Goal: Navigation & Orientation: Find specific page/section

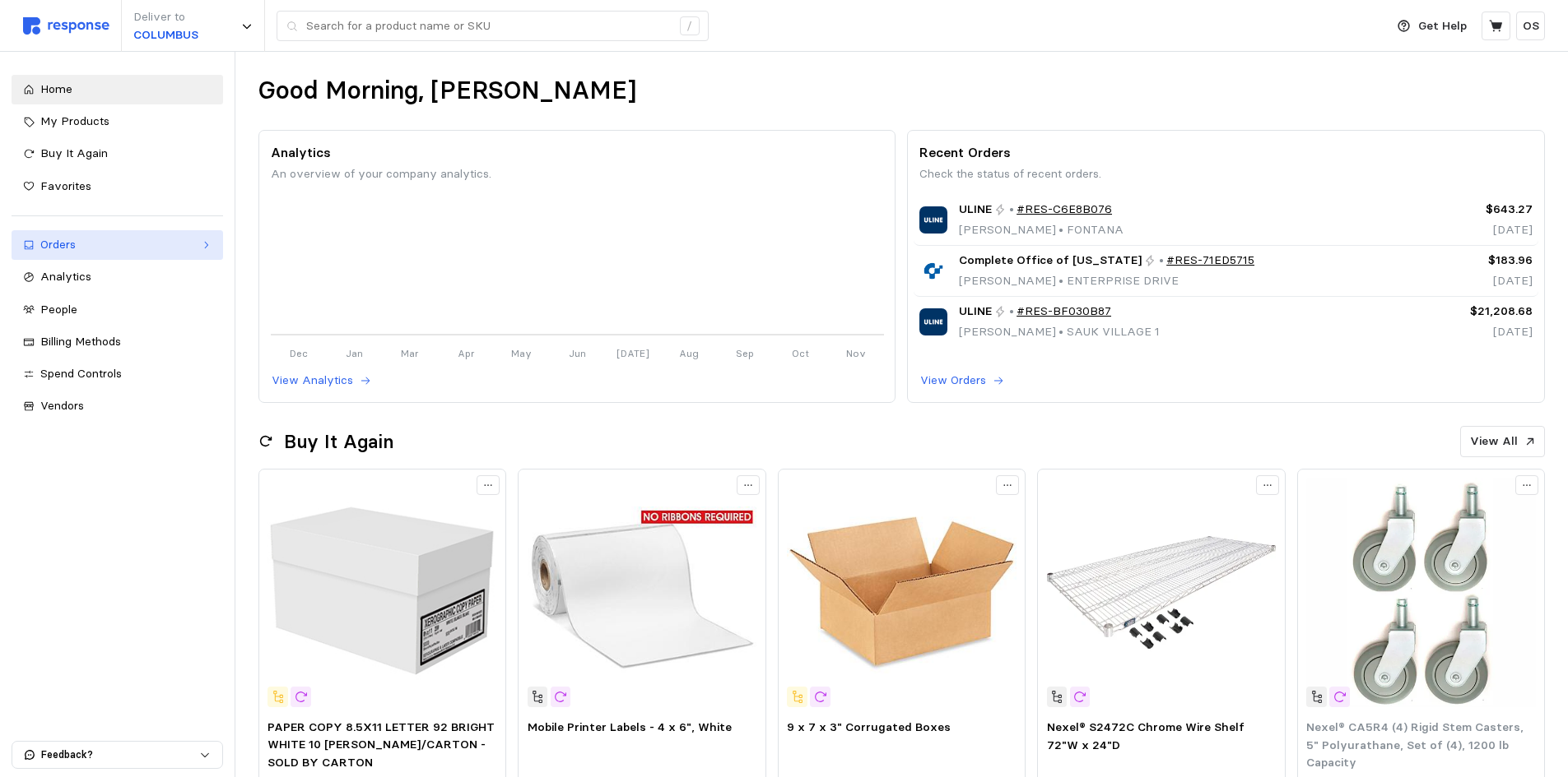
click at [67, 251] on div "Orders" at bounding box center [117, 245] width 153 height 18
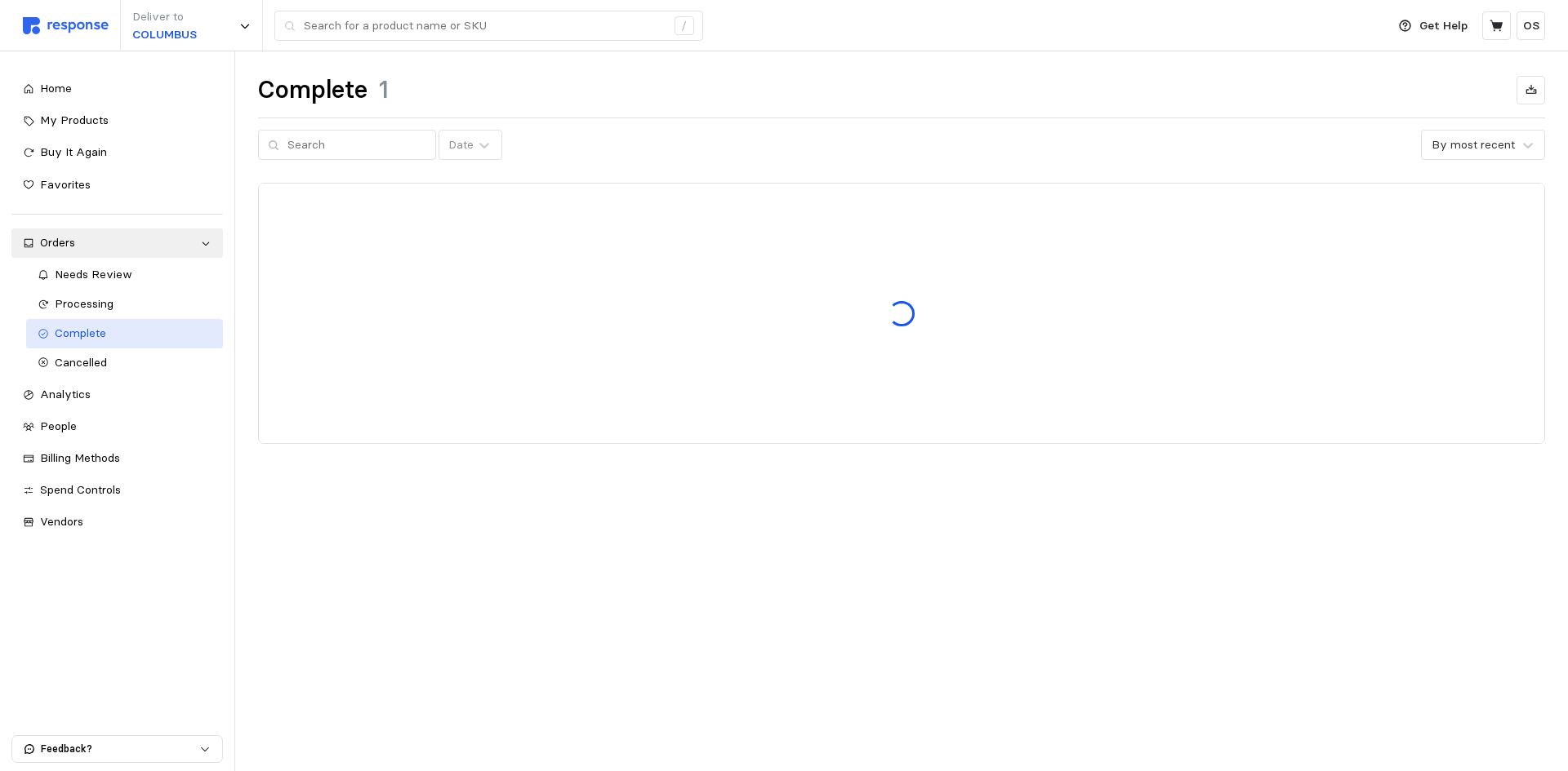
click at [108, 340] on div "Complete" at bounding box center [134, 333] width 158 height 18
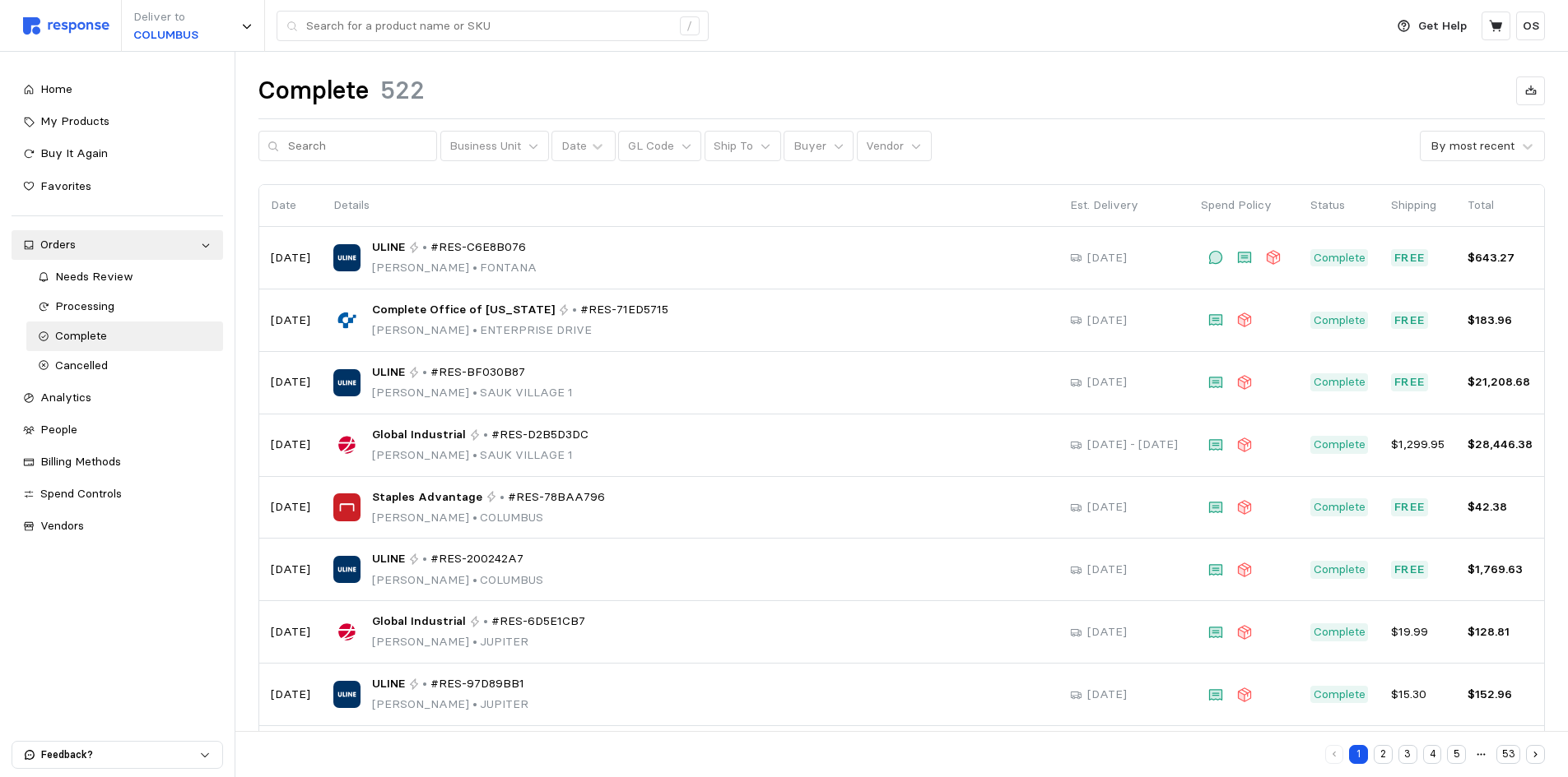
drag, startPoint x: 429, startPoint y: 239, endPoint x: 497, endPoint y: 199, distance: 78.9
click at [499, 199] on p "Details" at bounding box center [690, 205] width 713 height 18
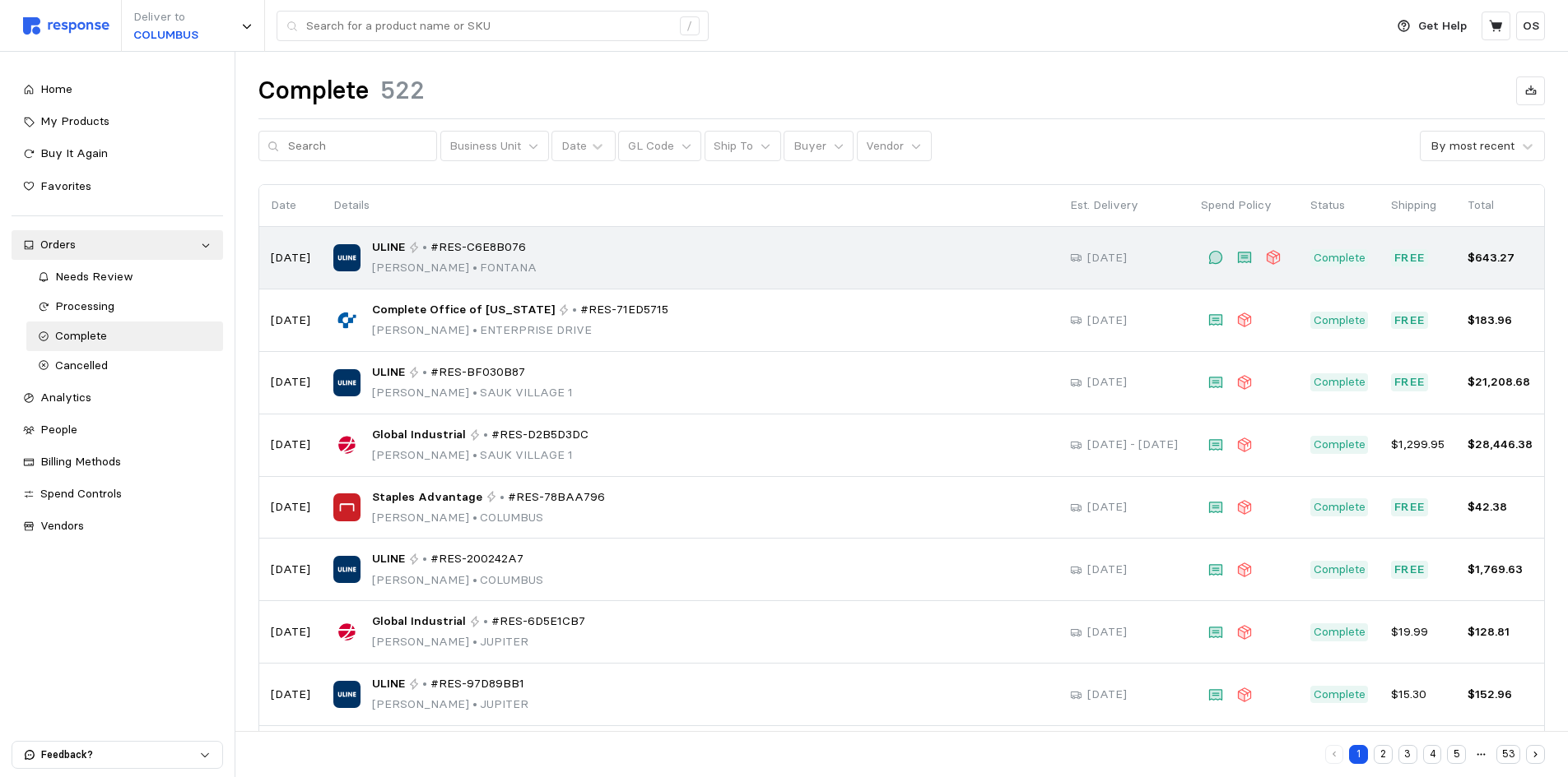
click at [423, 247] on p "•" at bounding box center [424, 247] width 5 height 18
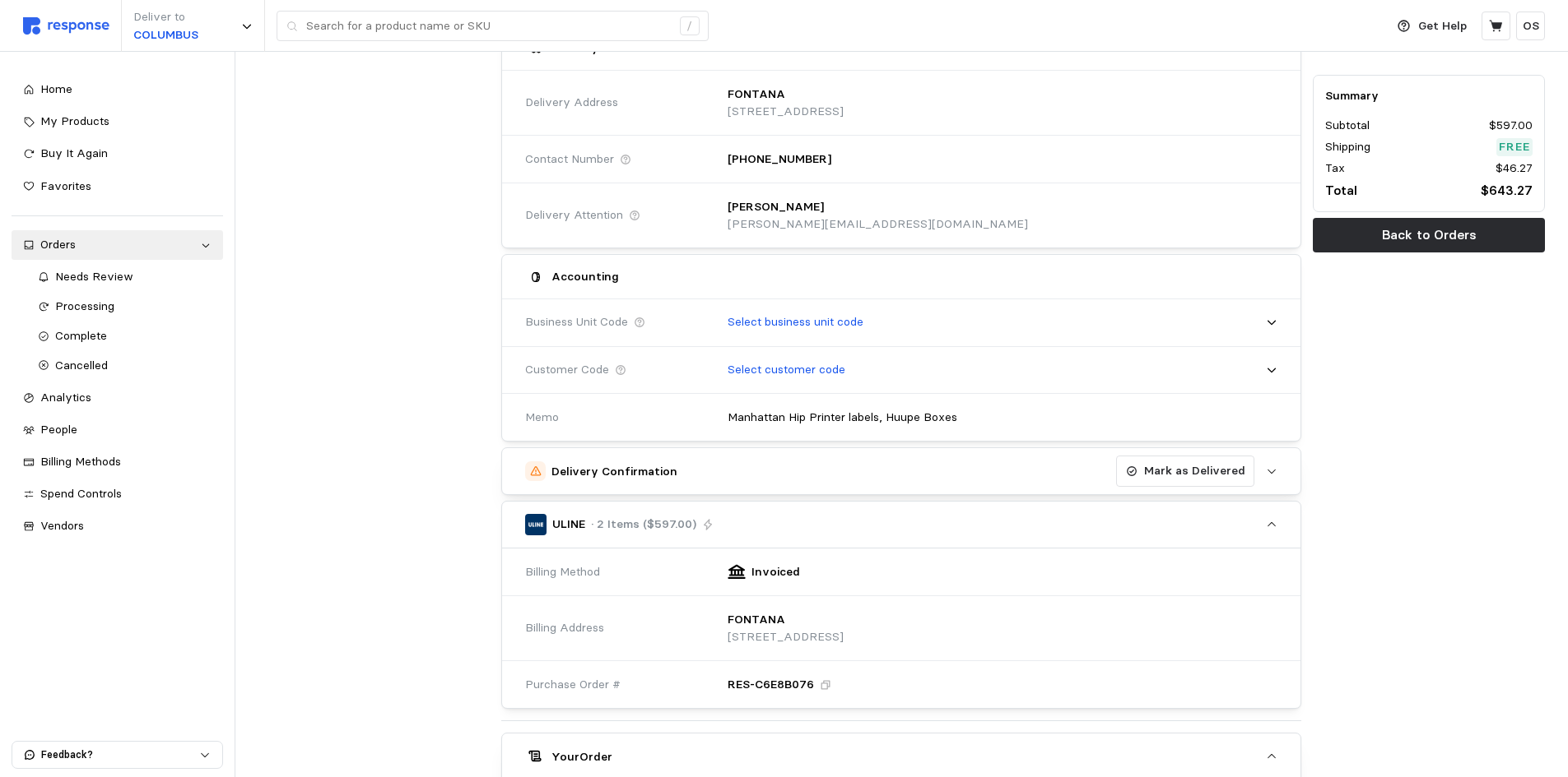
scroll to position [494, 0]
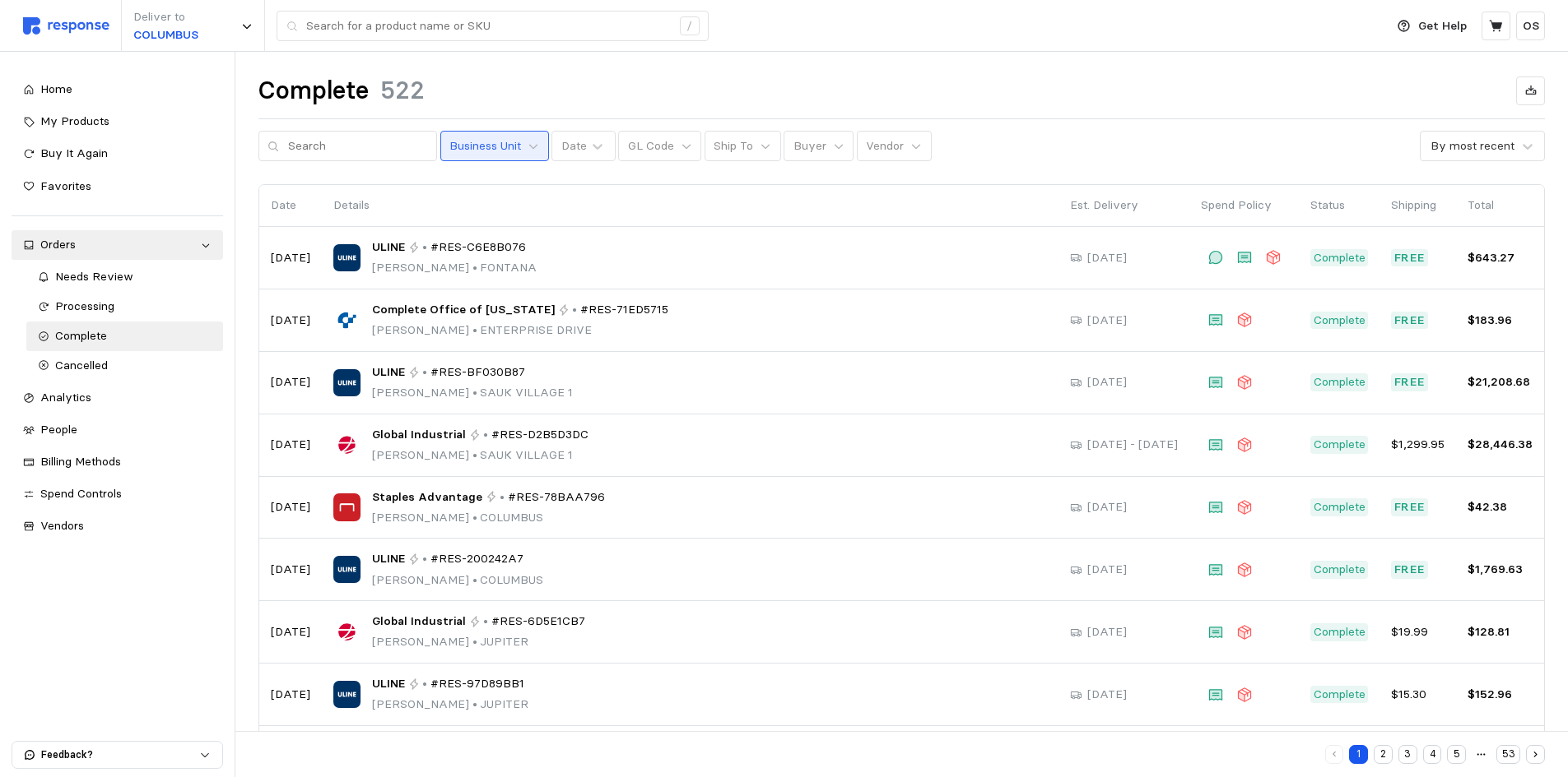
click at [504, 148] on p "Business Unit" at bounding box center [485, 146] width 72 height 18
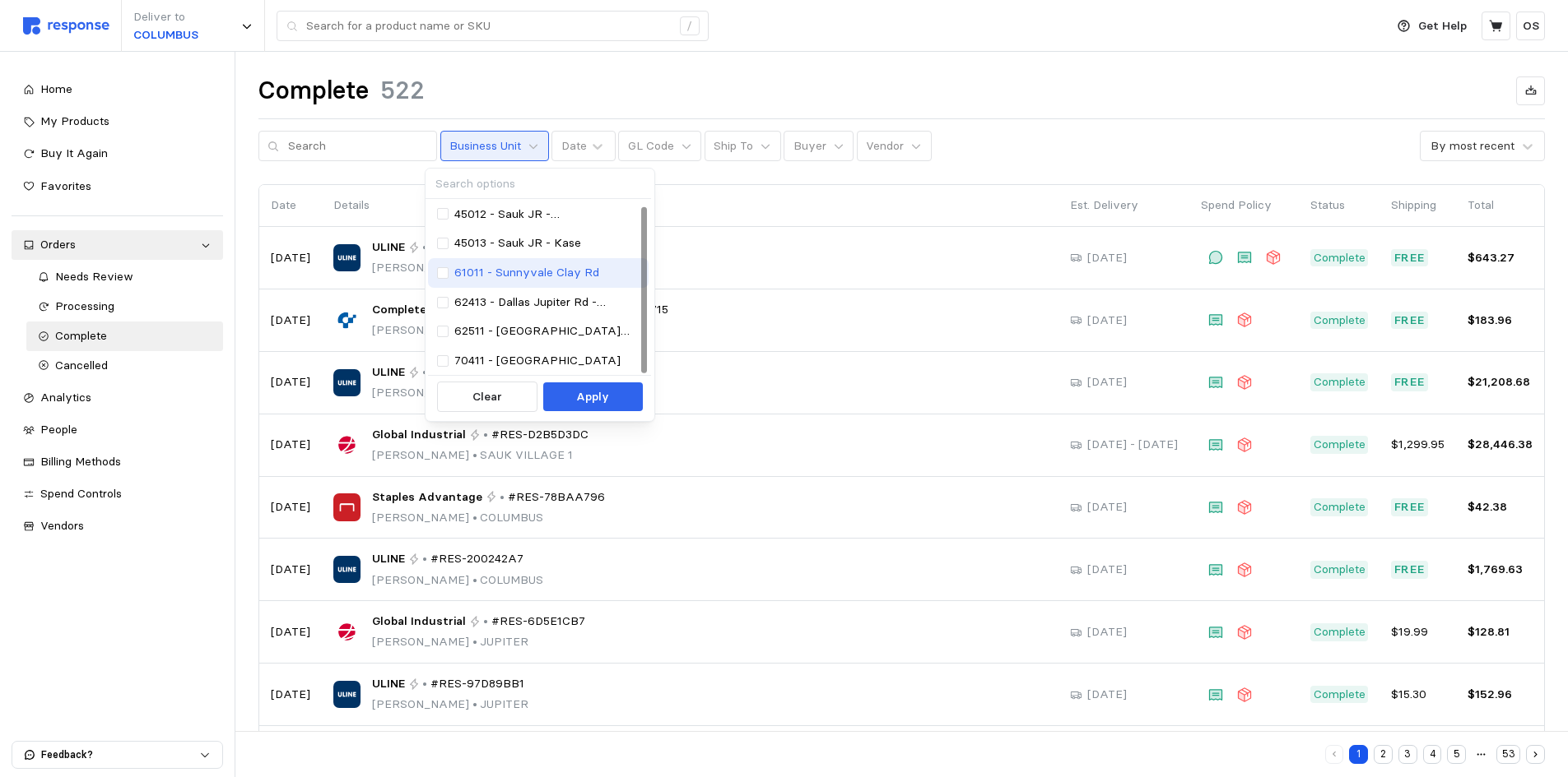
scroll to position [3, 0]
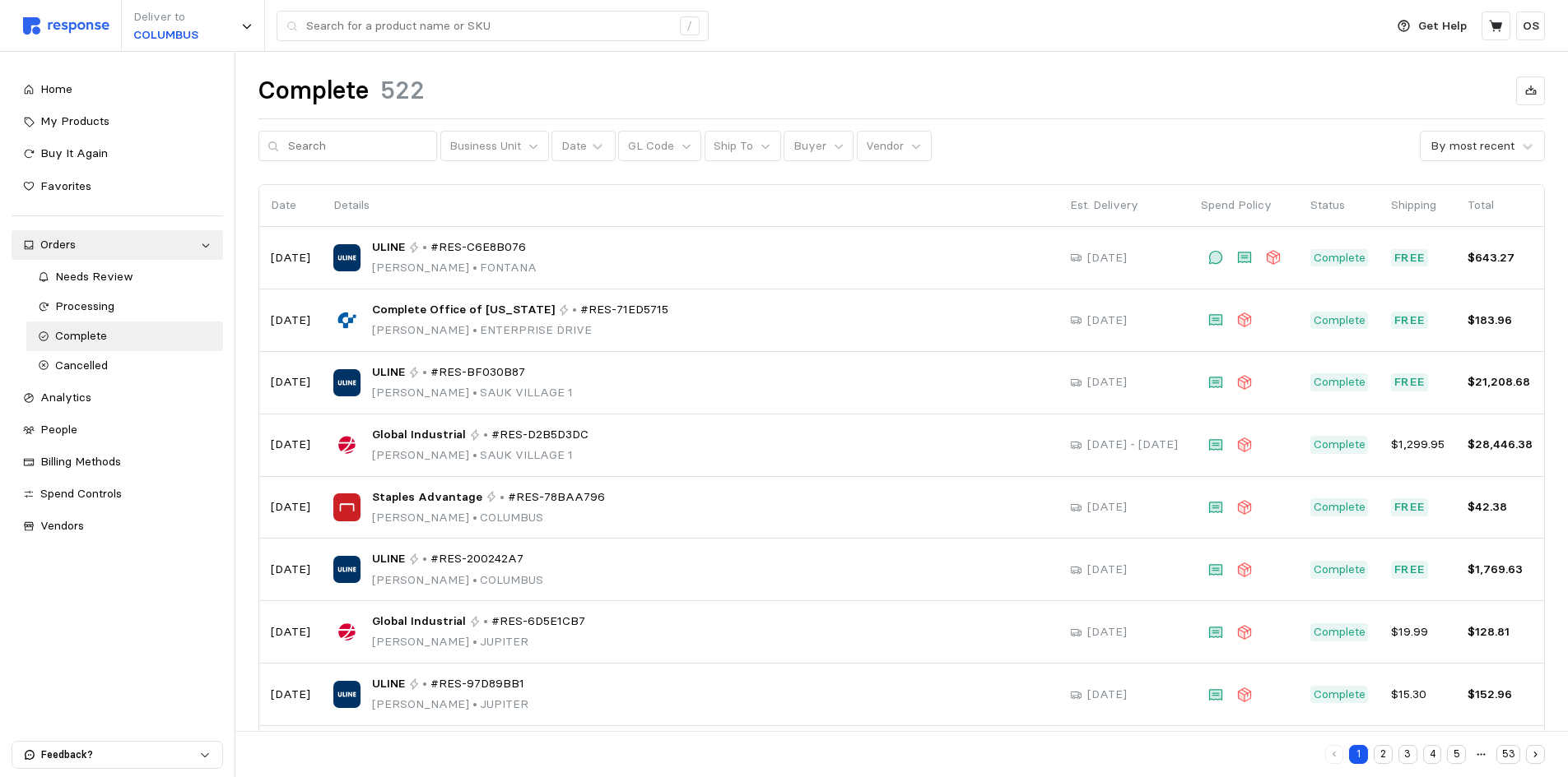
click at [957, 94] on div "Complete 522" at bounding box center [902, 91] width 1287 height 32
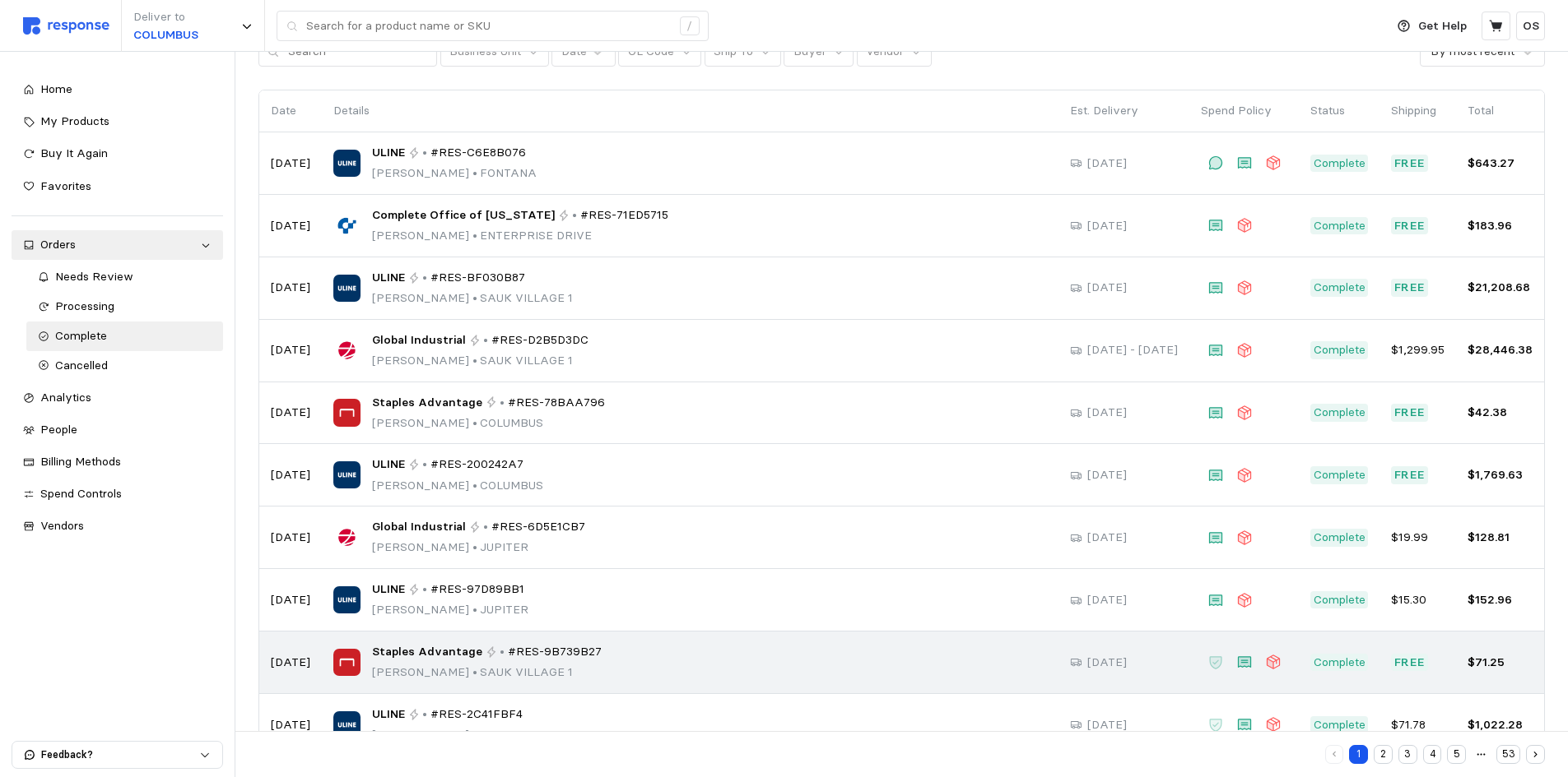
scroll to position [143, 0]
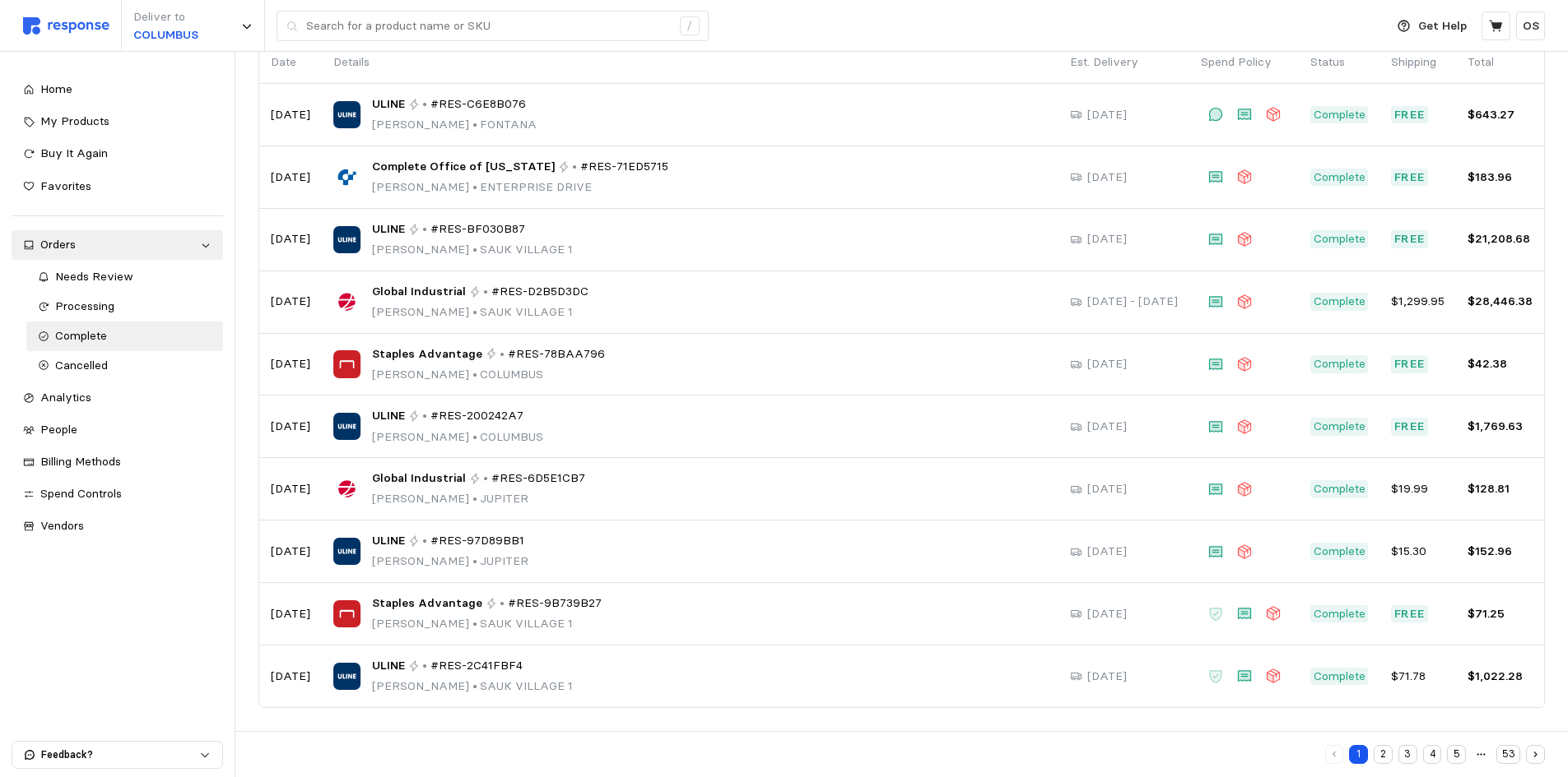
click at [1383, 749] on button "2" at bounding box center [1383, 754] width 19 height 19
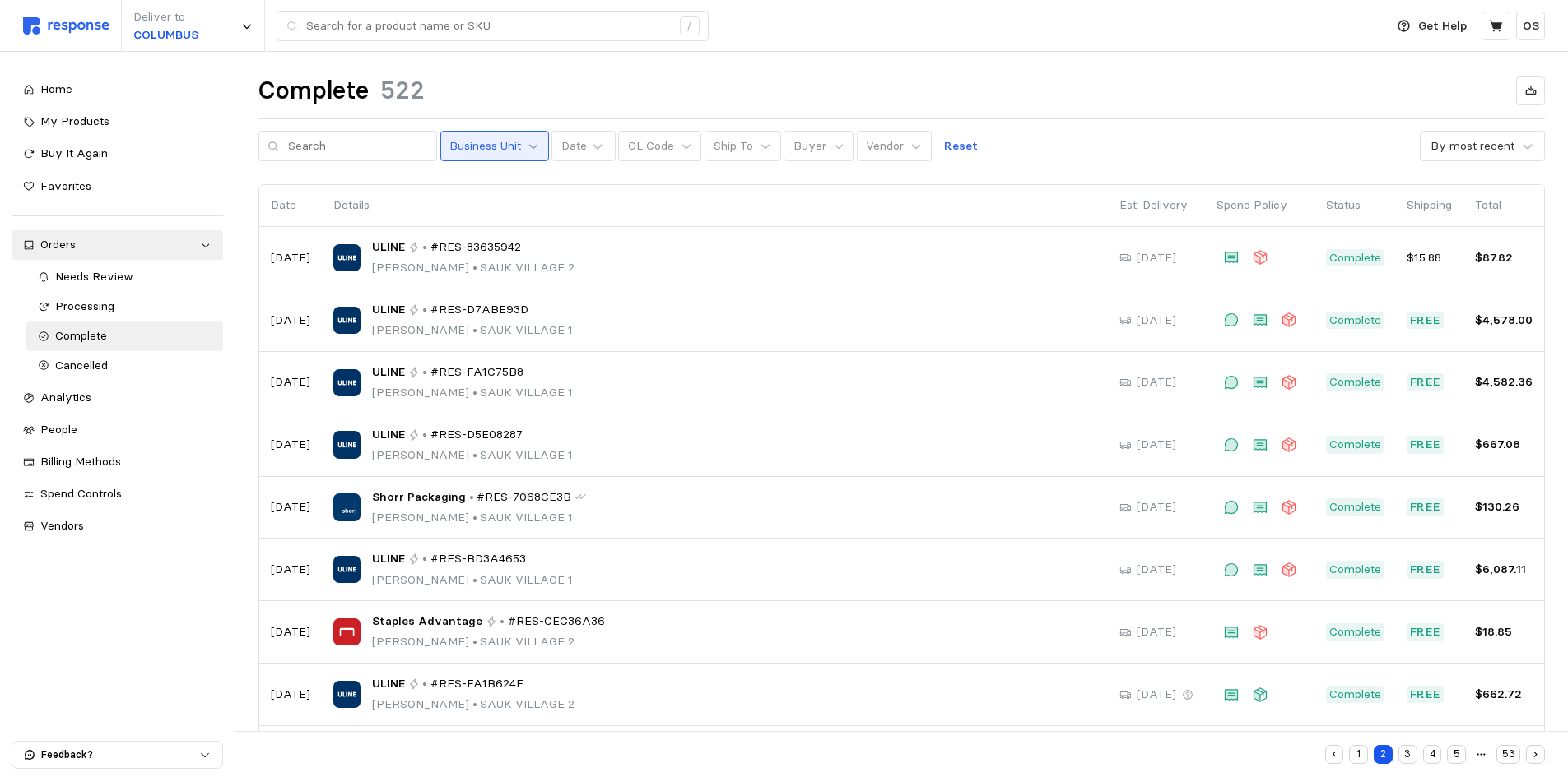
click at [529, 146] on icon at bounding box center [533, 146] width 8 height 5
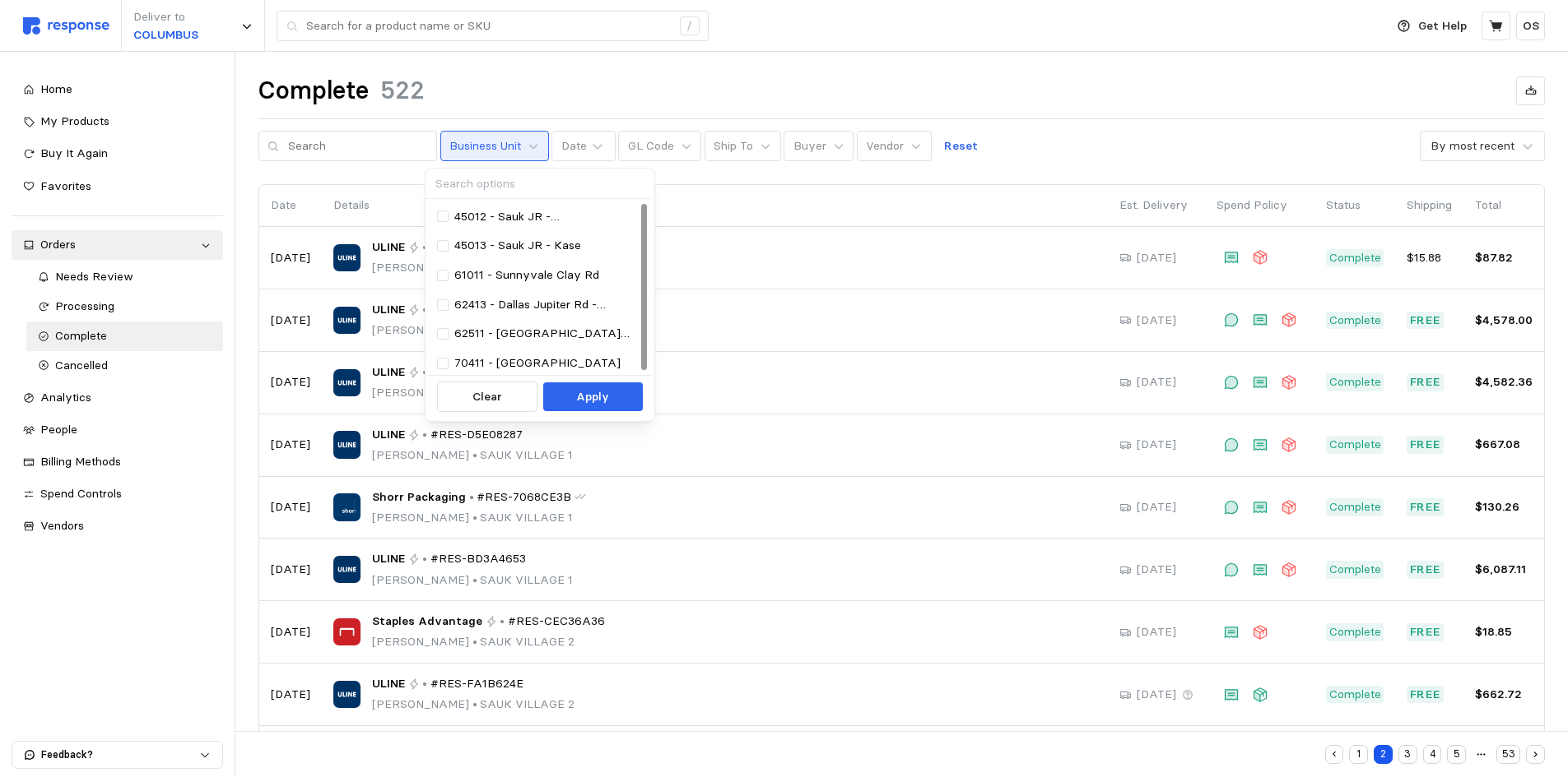
type input "F"
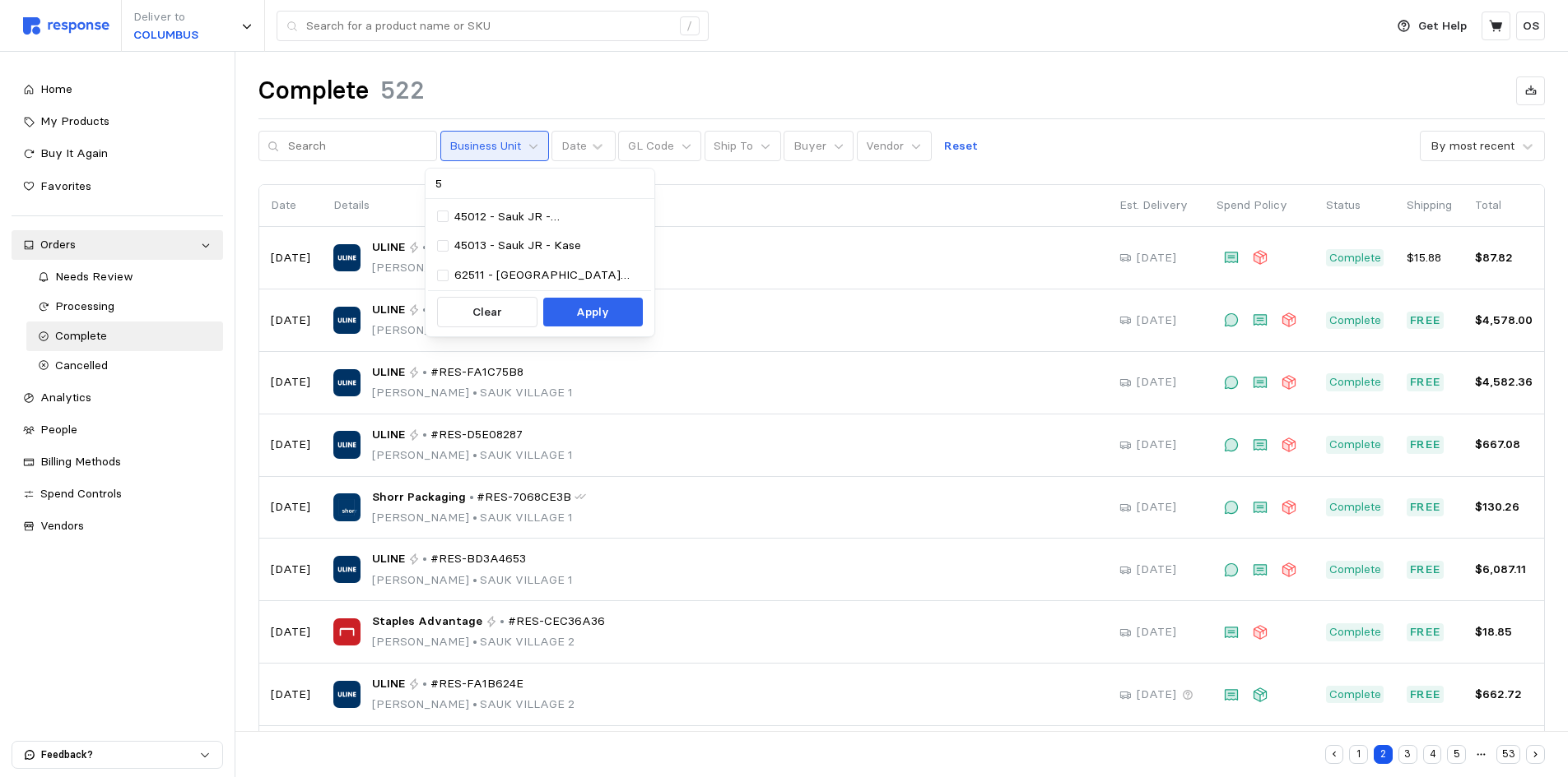
type input "52"
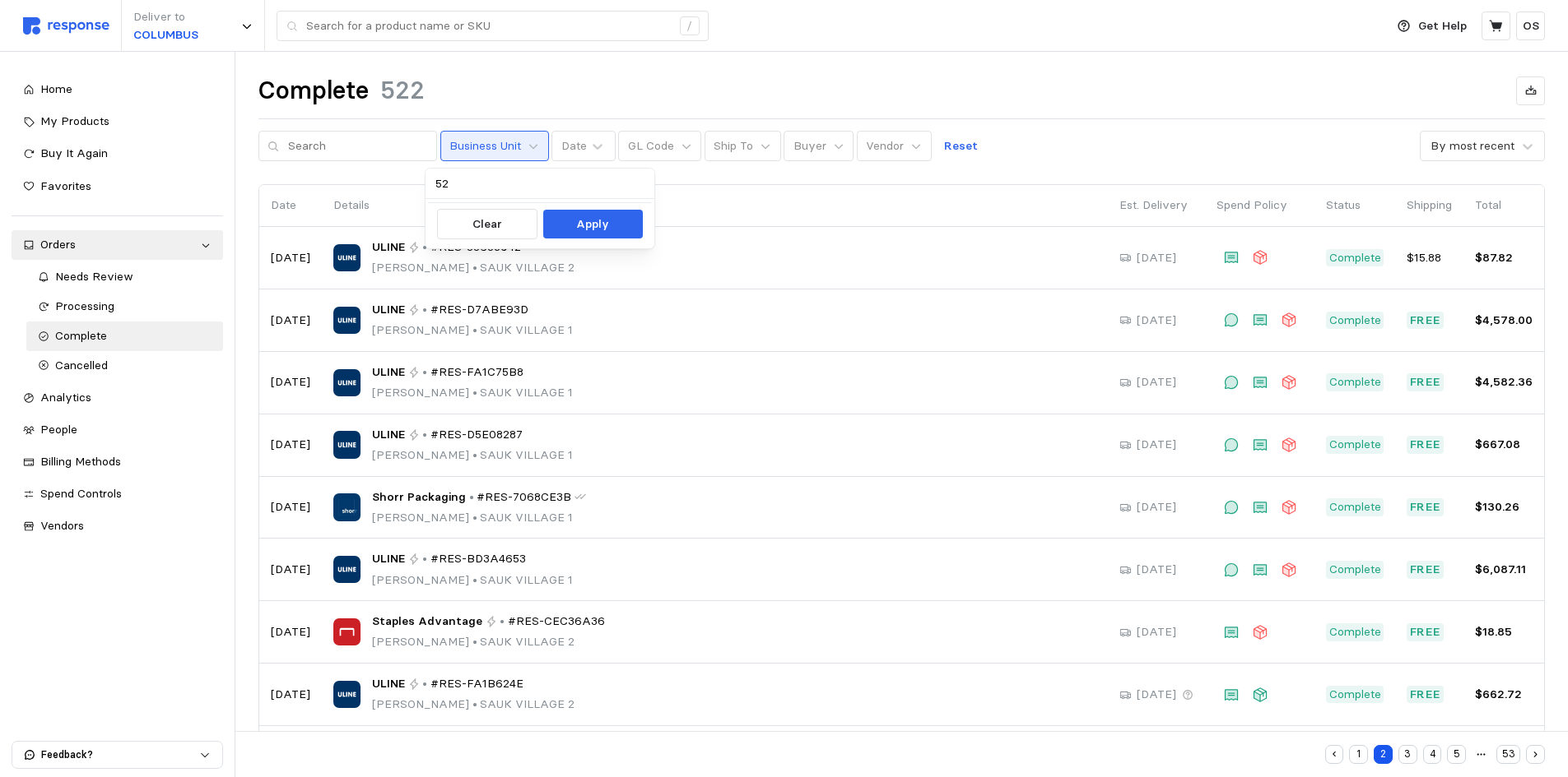
click at [609, 62] on div "Complete 522 Business Unit Date GL Code Ship To Buyer Vendor Reset By most rece…" at bounding box center [901, 485] width 1332 height 868
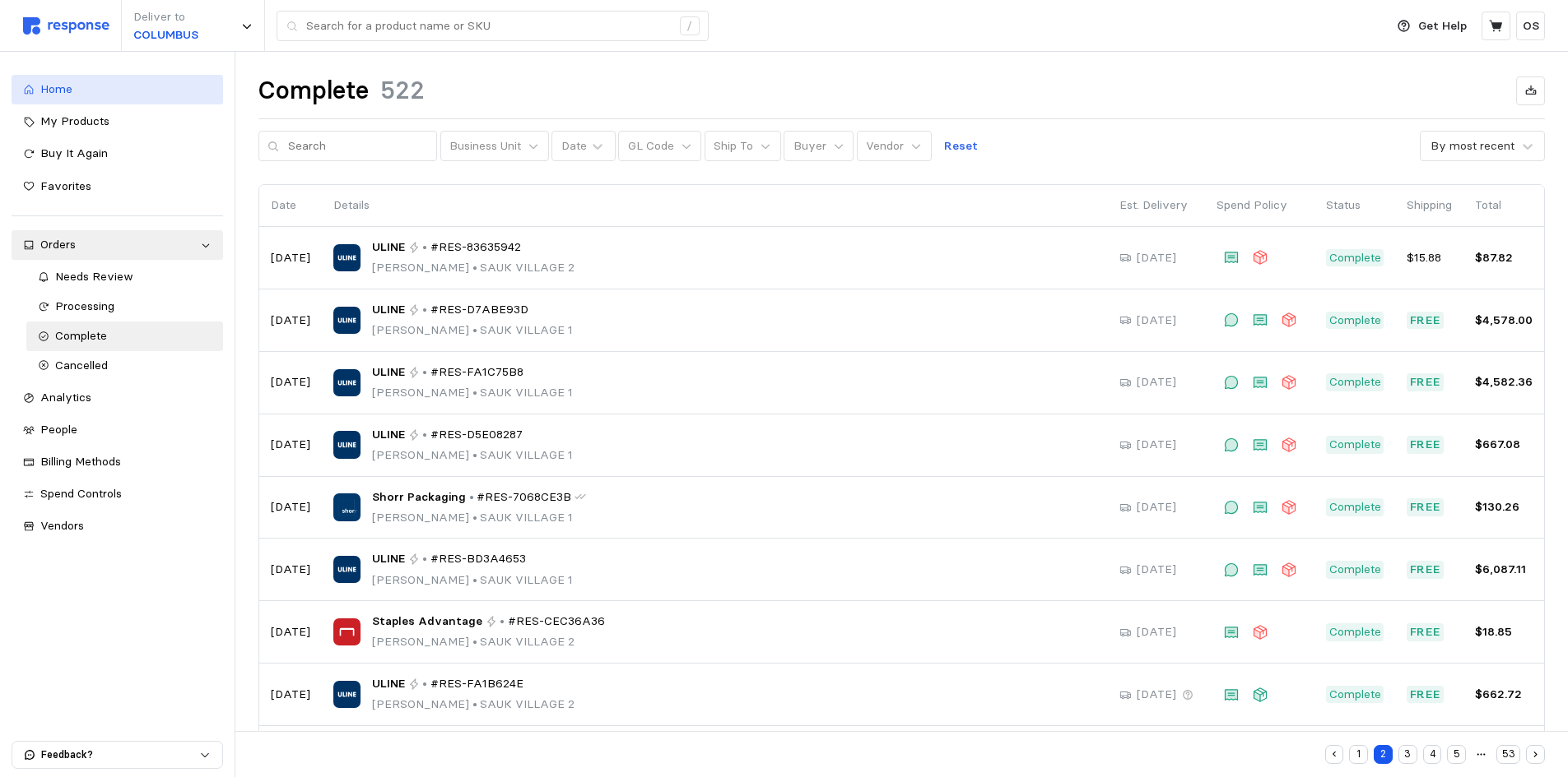
click at [104, 95] on div "Home" at bounding box center [126, 89] width 171 height 18
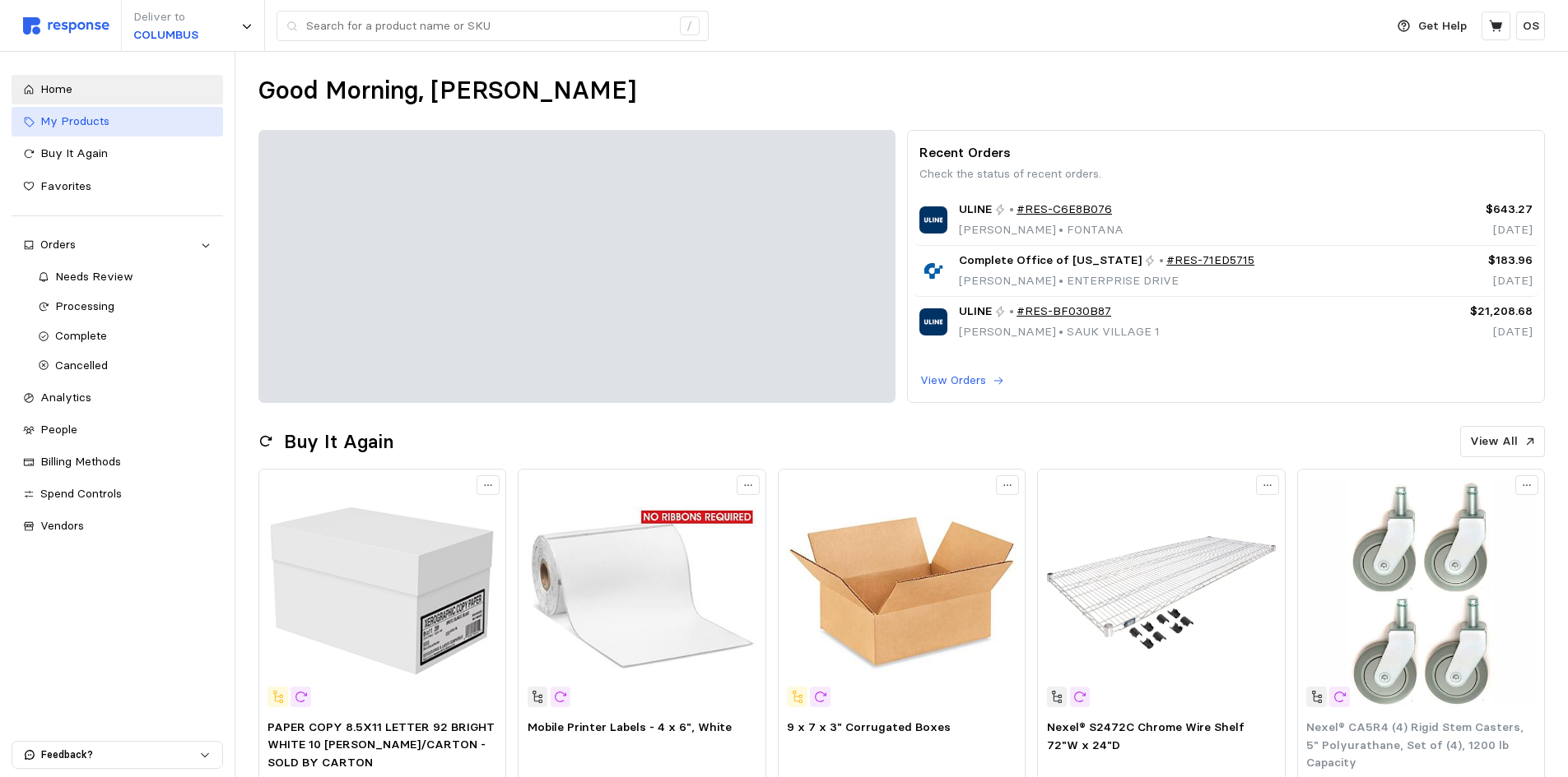
click at [108, 118] on div "My Products" at bounding box center [126, 121] width 171 height 18
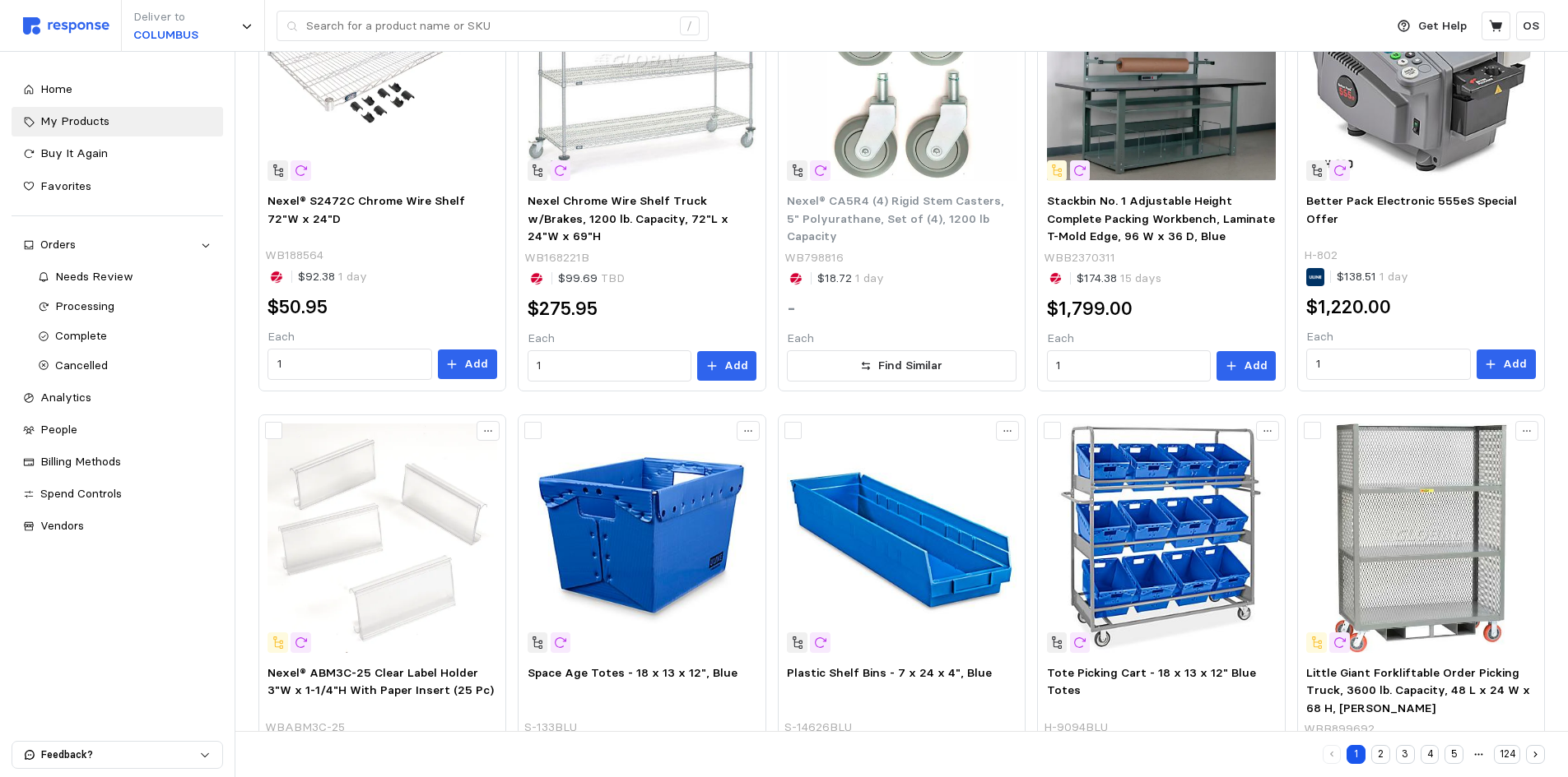
scroll to position [868, 0]
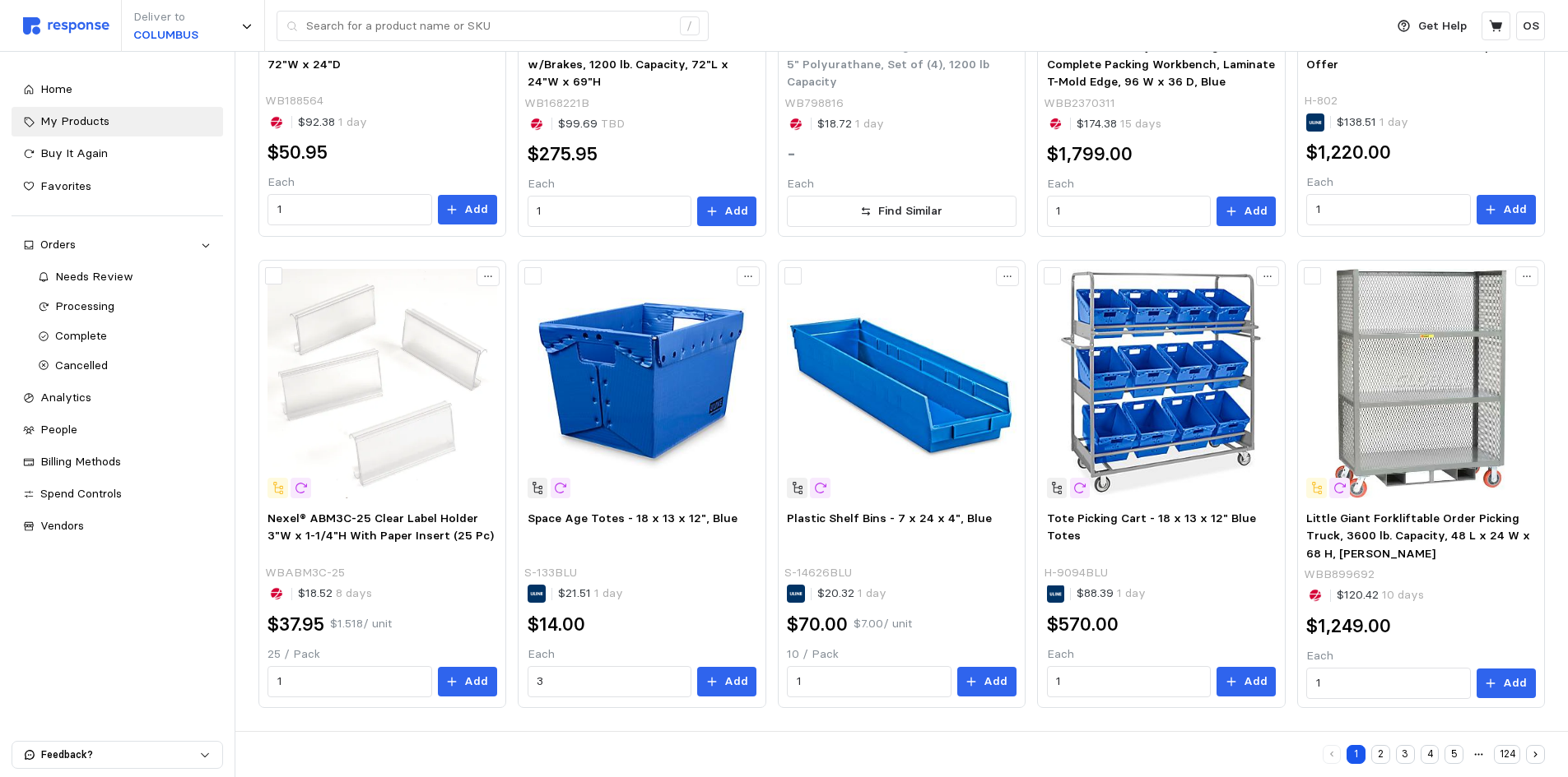
click at [1378, 749] on button "2" at bounding box center [1381, 754] width 19 height 19
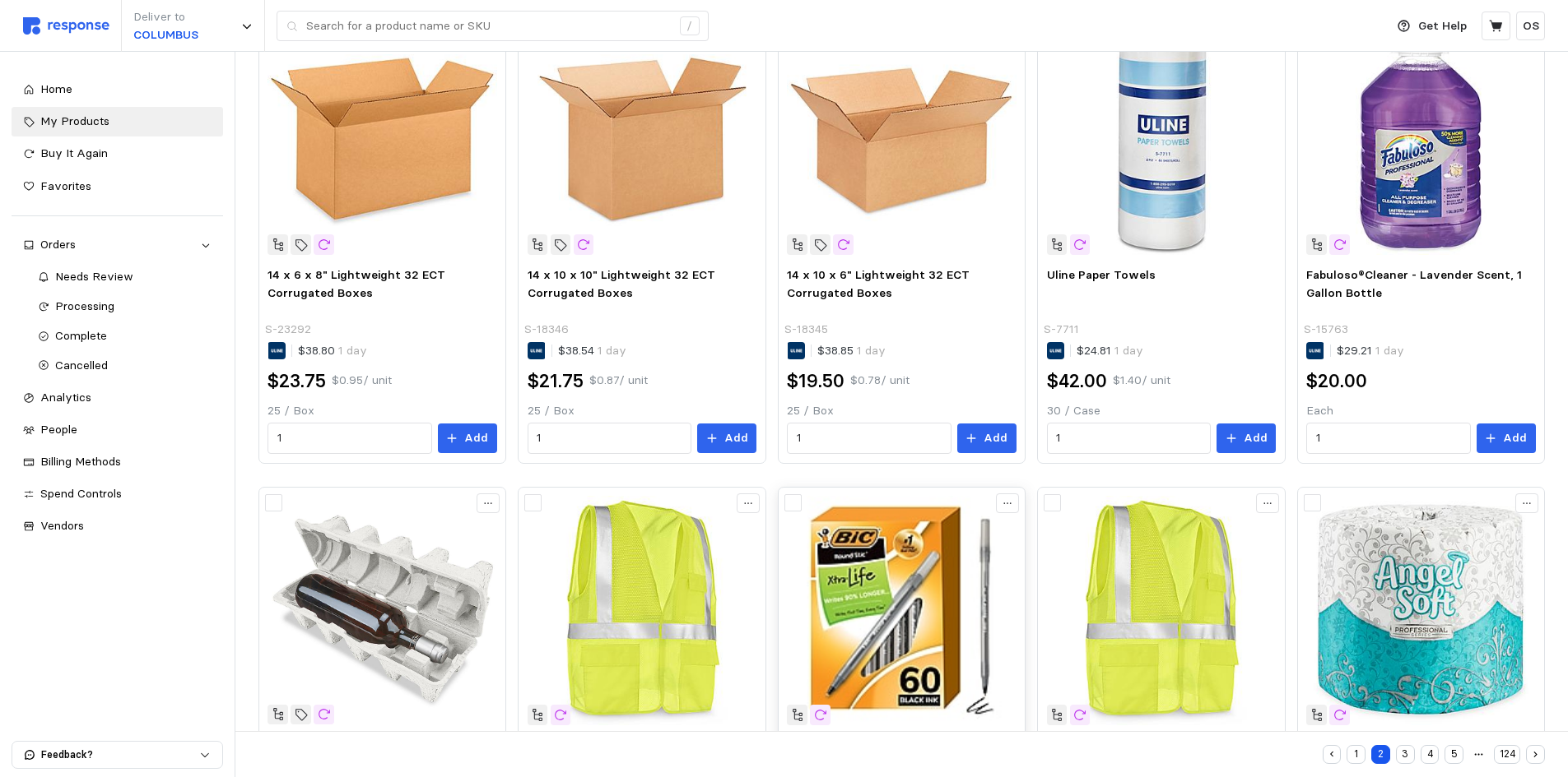
scroll to position [865, 0]
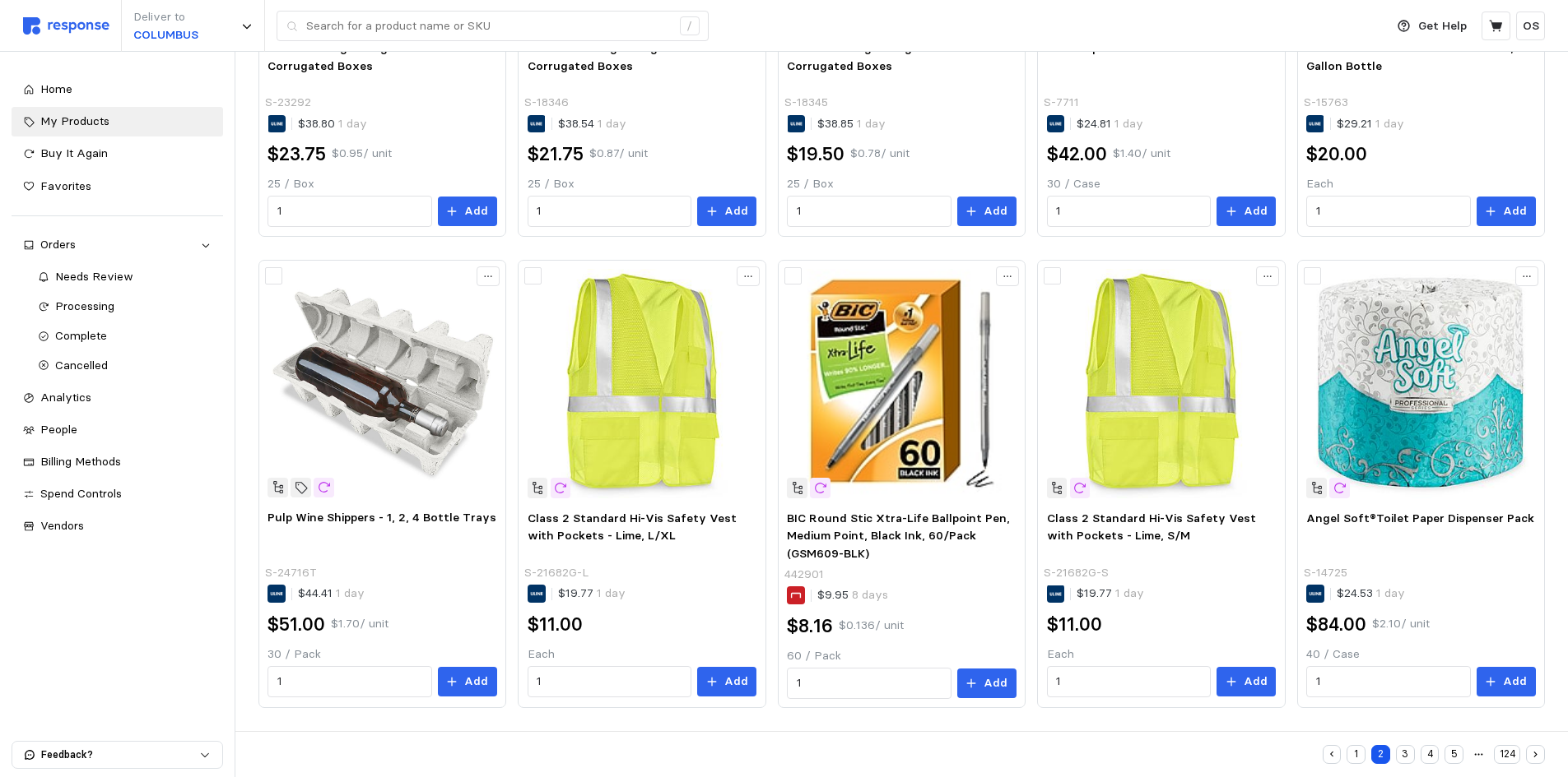
click at [1401, 749] on button "3" at bounding box center [1405, 754] width 19 height 19
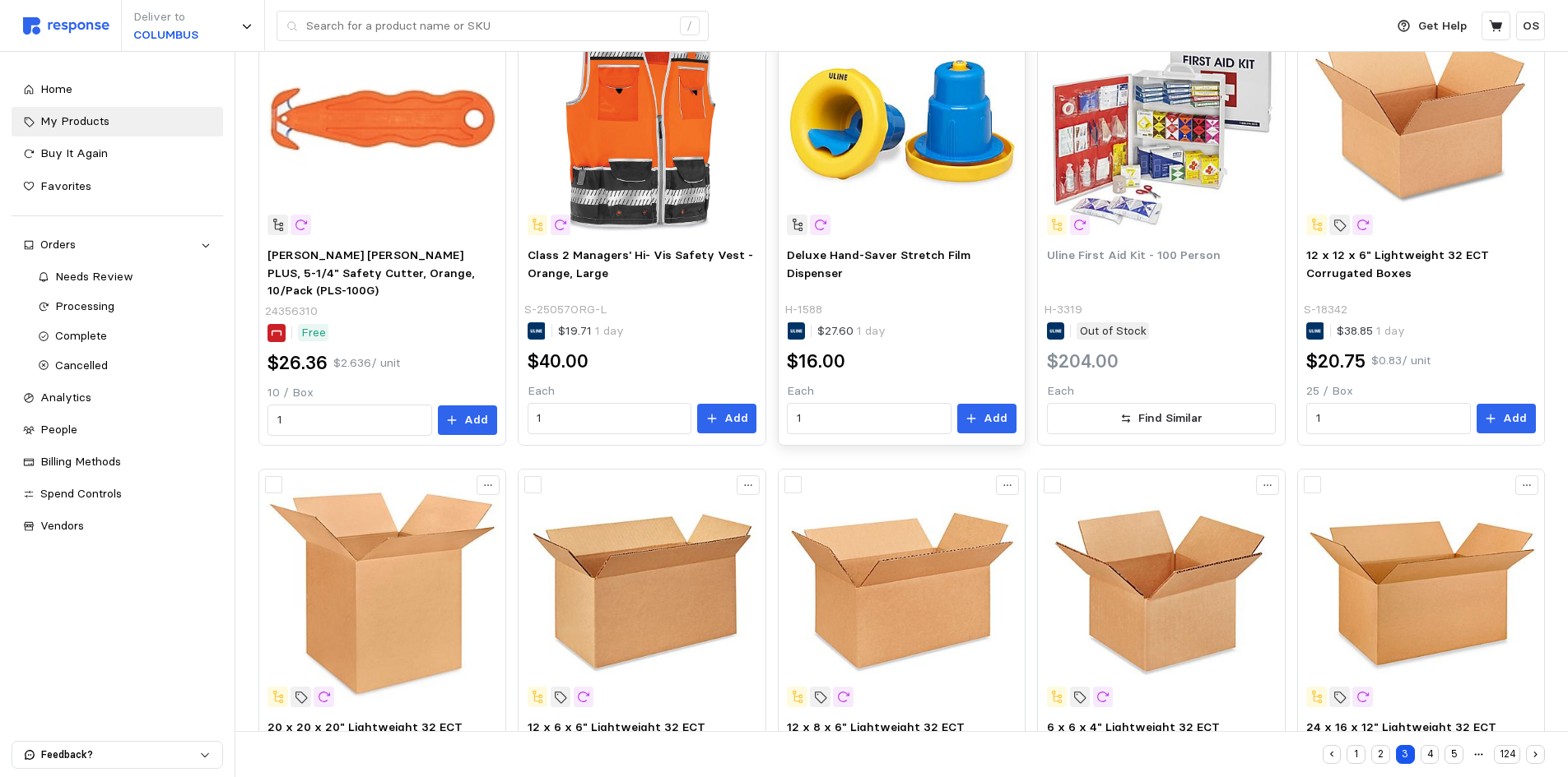
scroll to position [864, 0]
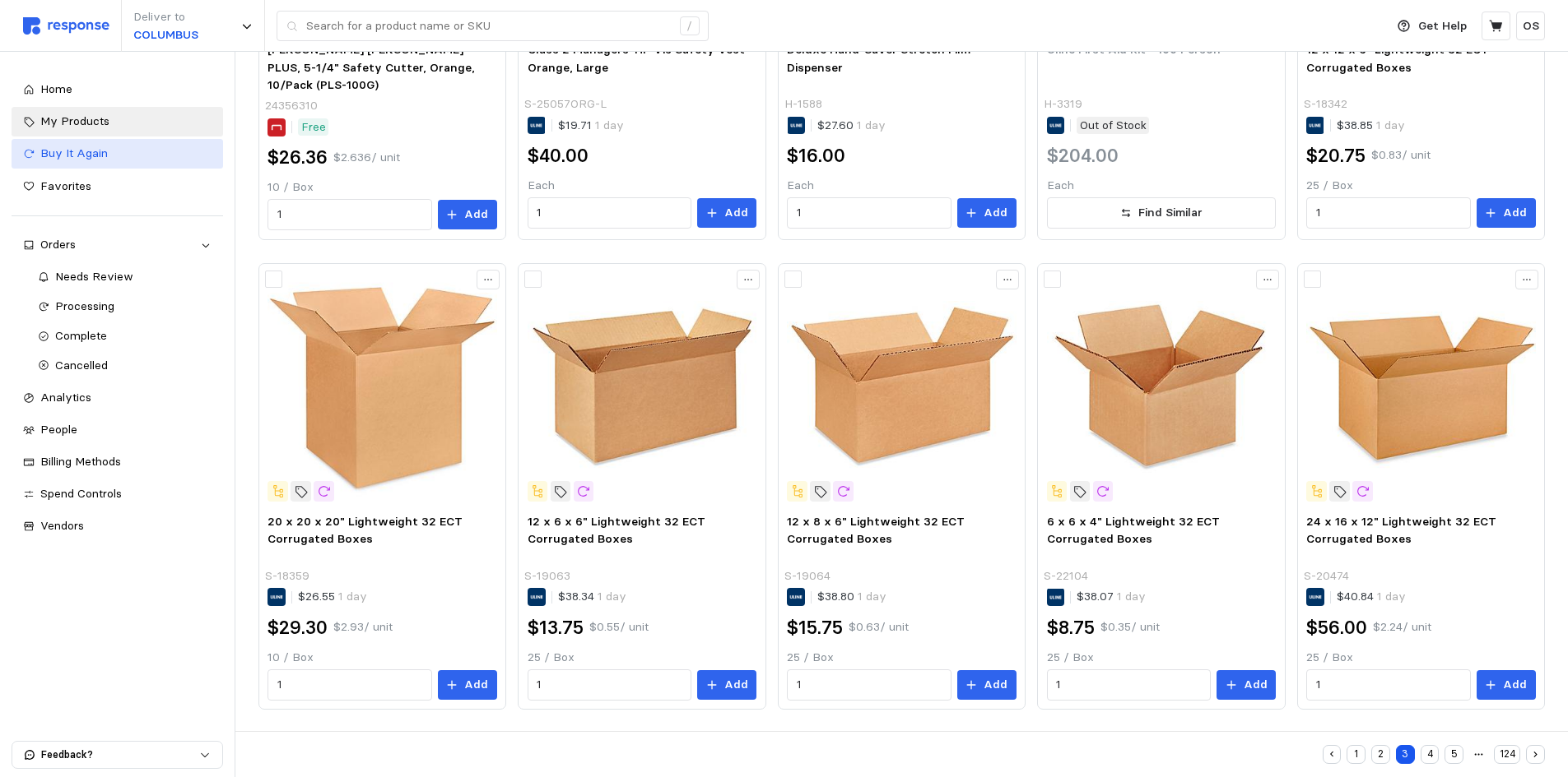
click at [100, 148] on span "Buy It Again" at bounding box center [74, 153] width 68 height 15
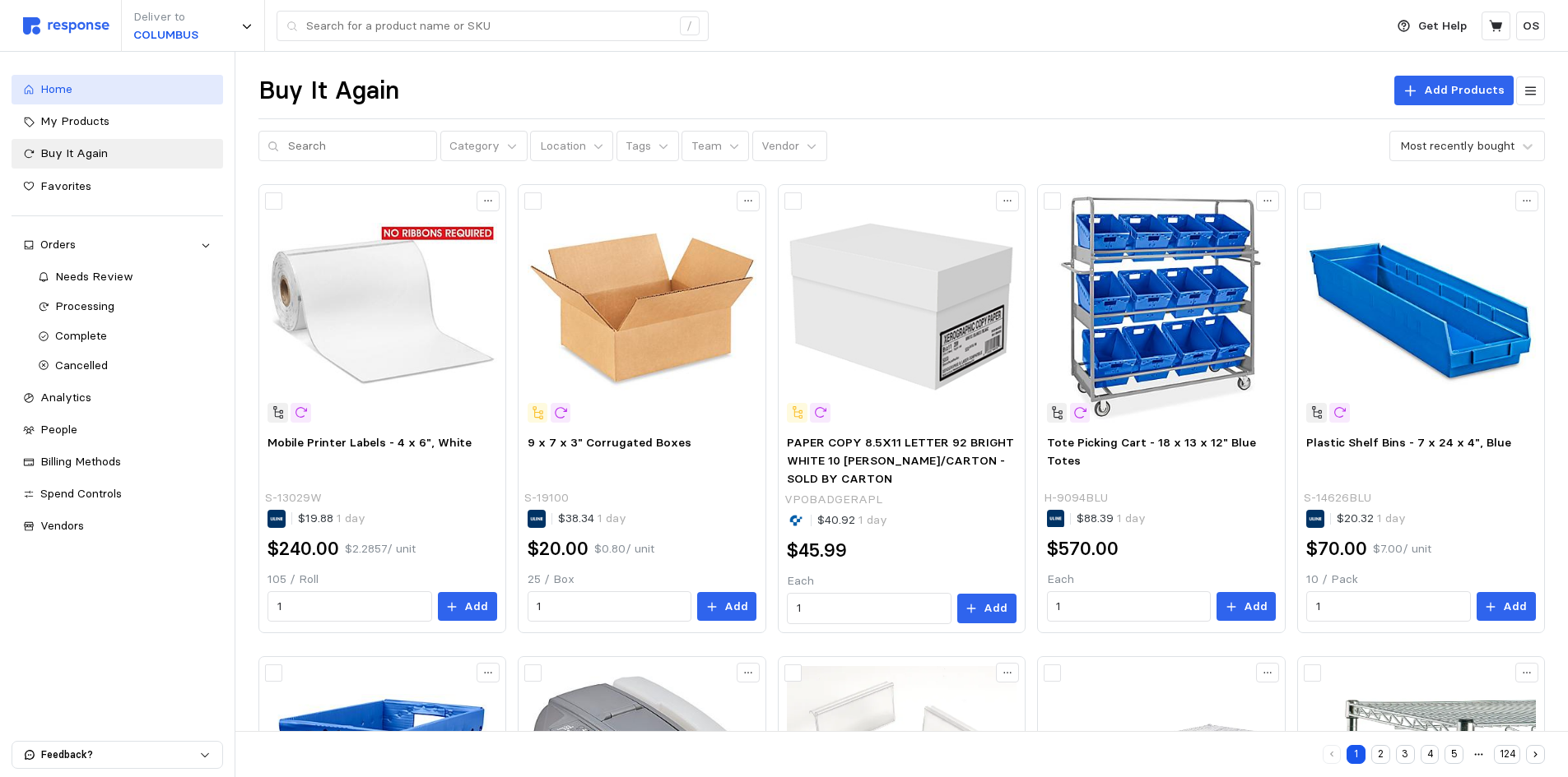
click at [69, 83] on span "Home" at bounding box center [56, 89] width 32 height 15
